Goal: Task Accomplishment & Management: Use online tool/utility

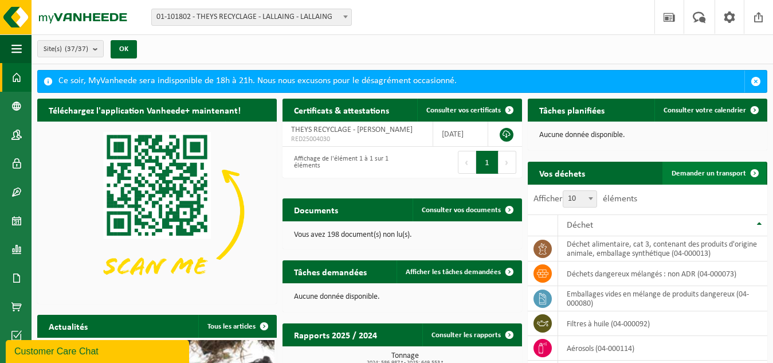
click at [724, 167] on link "Demander un transport" at bounding box center [714, 172] width 104 height 23
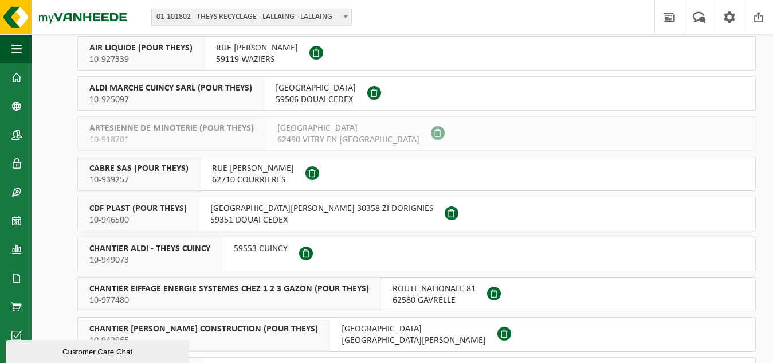
scroll to position [172, 0]
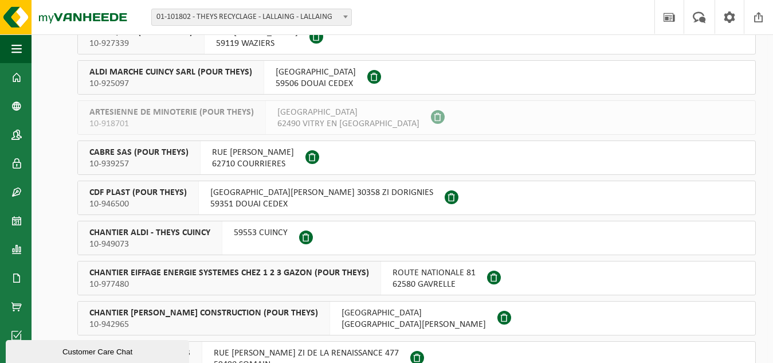
click at [302, 77] on span "RUE DU CHAMP DE TIR BP 80934 320" at bounding box center [315, 71] width 80 height 11
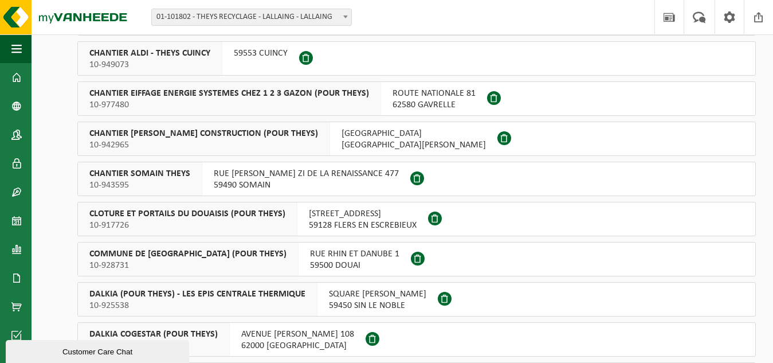
scroll to position [344, 0]
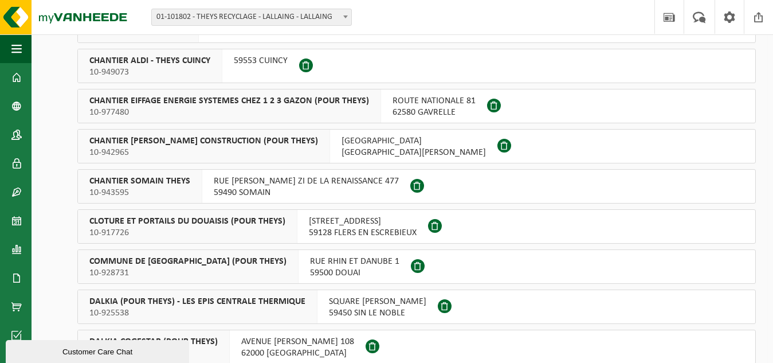
click at [167, 69] on span "10-949073" at bounding box center [149, 71] width 121 height 11
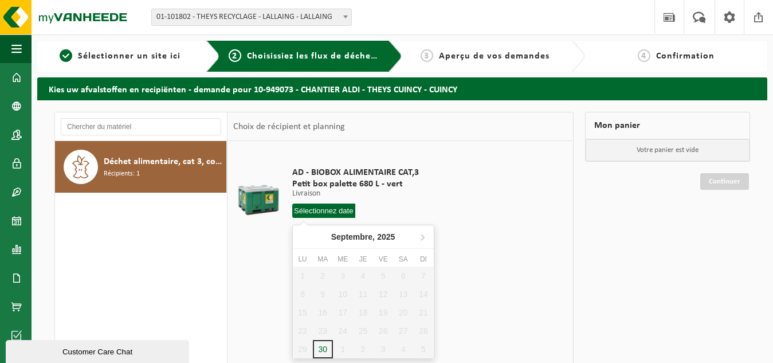
click at [343, 210] on input "text" at bounding box center [324, 210] width 64 height 14
click at [415, 194] on p "Livraison" at bounding box center [355, 194] width 127 height 8
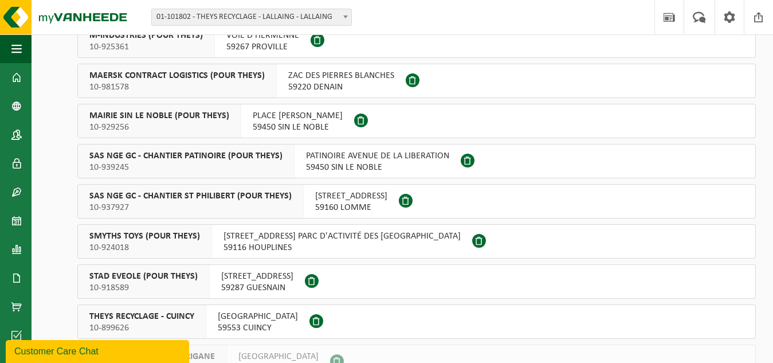
scroll to position [1273, 0]
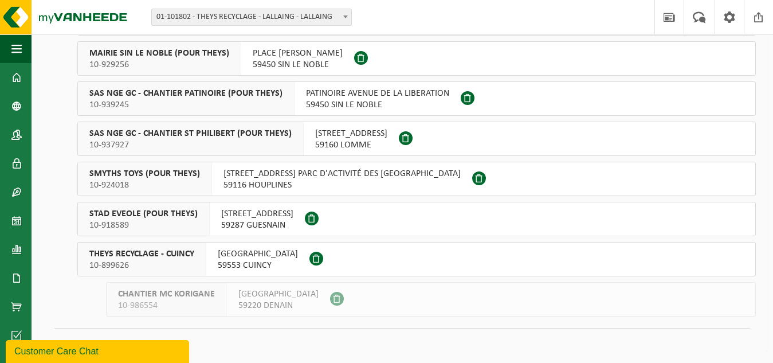
click at [246, 256] on span "RUE DU CHAMP DE TIR" at bounding box center [258, 253] width 80 height 11
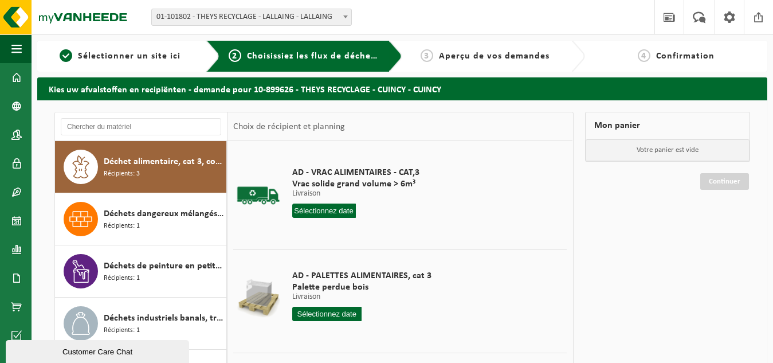
click at [331, 209] on input "text" at bounding box center [324, 210] width 64 height 14
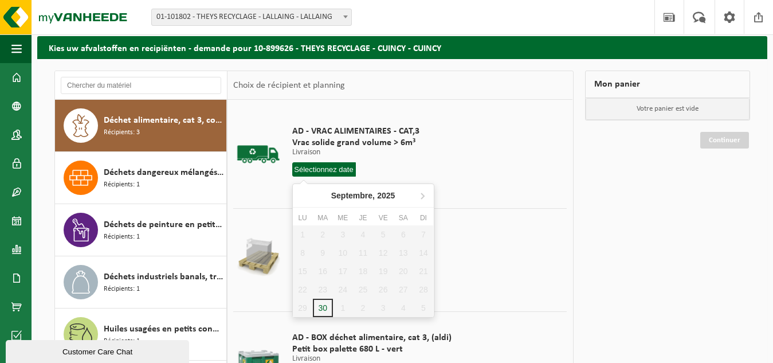
scroll to position [115, 0]
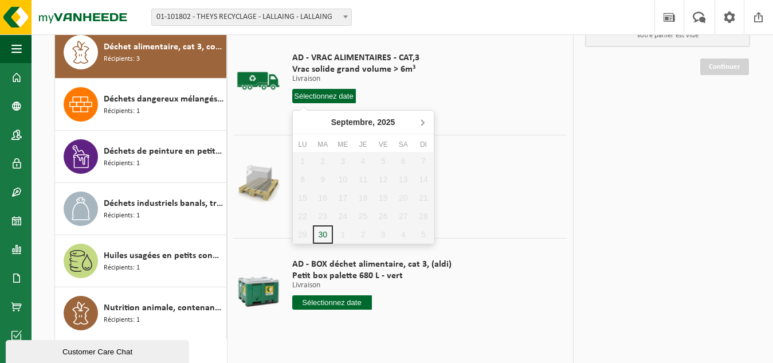
click at [421, 119] on icon at bounding box center [422, 122] width 18 height 18
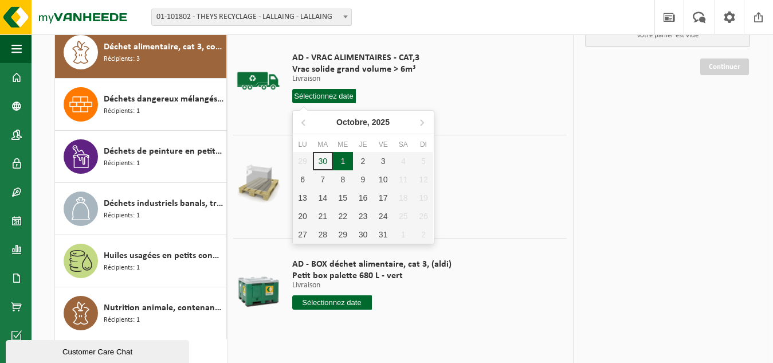
click at [341, 160] on div "1" at bounding box center [343, 161] width 20 height 18
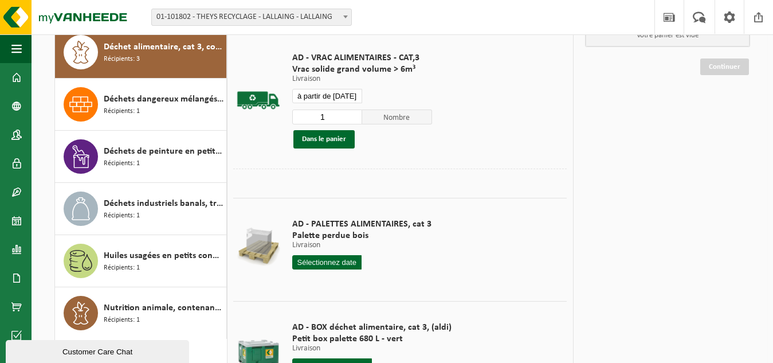
click at [343, 89] on input "à partir de [DATE]" at bounding box center [327, 96] width 70 height 14
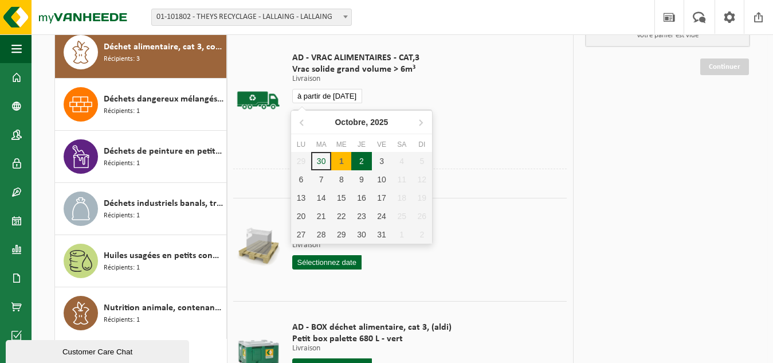
click at [362, 167] on div "2" at bounding box center [361, 161] width 20 height 18
type input "à partir de [DATE]"
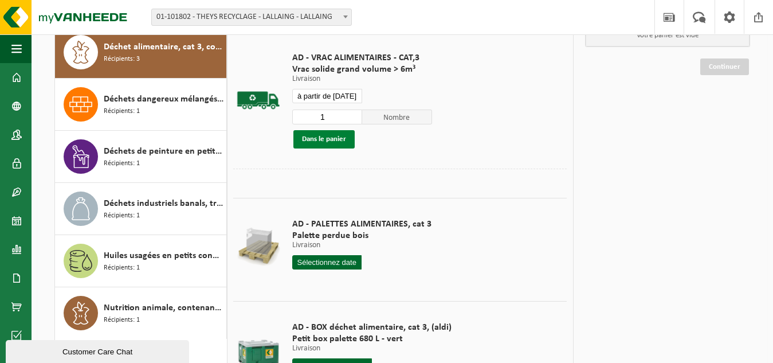
click at [330, 137] on button "Dans le panier" at bounding box center [323, 139] width 61 height 18
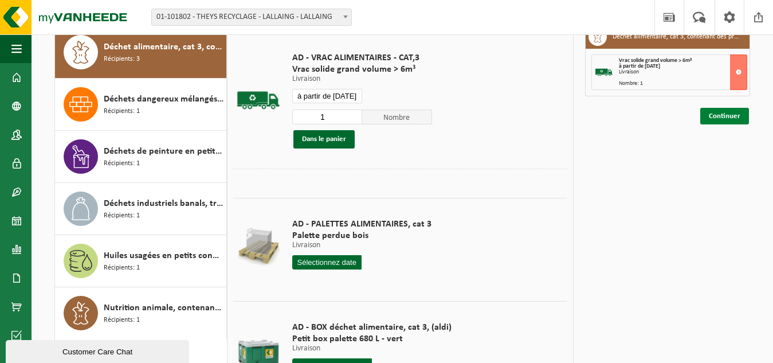
click at [734, 115] on link "Continuer" at bounding box center [724, 116] width 49 height 17
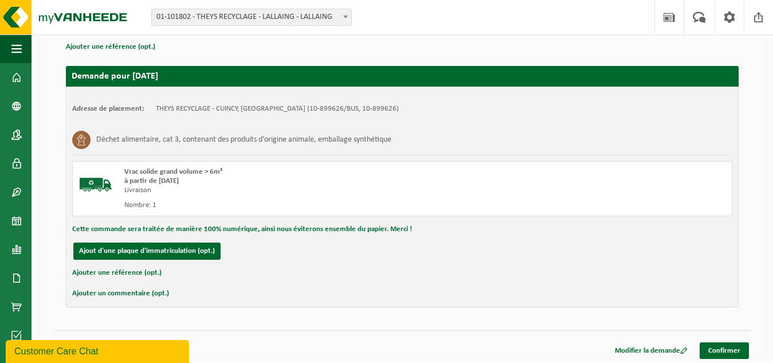
scroll to position [172, 0]
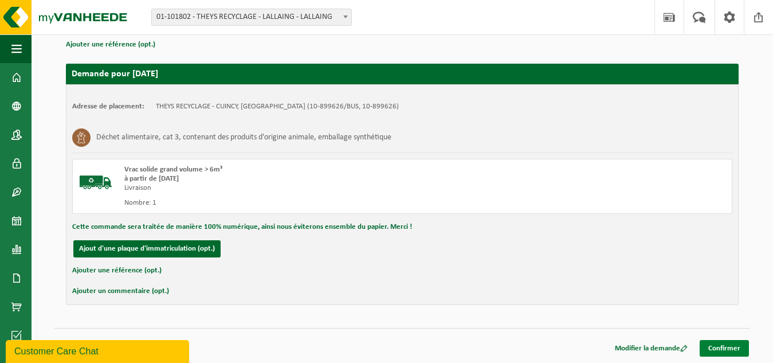
click at [733, 344] on link "Confirmer" at bounding box center [723, 348] width 49 height 17
